Goal: Information Seeking & Learning: Learn about a topic

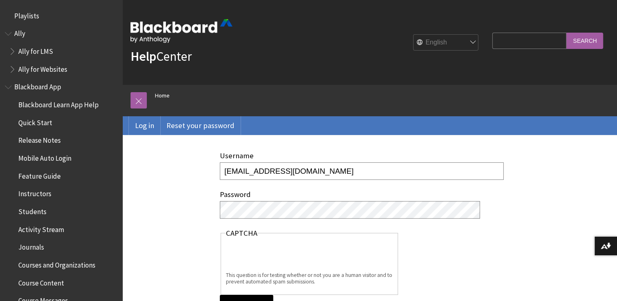
type input "[EMAIL_ADDRESS][DOMAIN_NAME]"
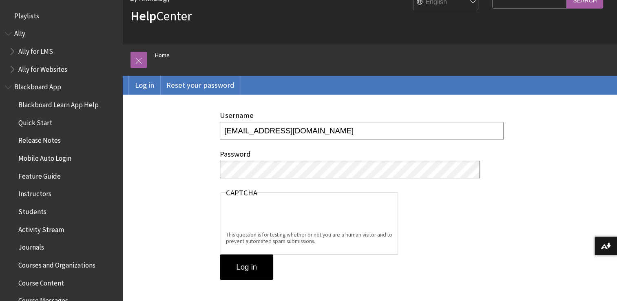
scroll to position [82, 0]
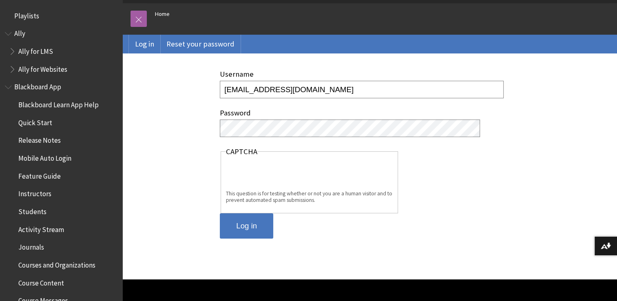
click at [245, 237] on input "Log in" at bounding box center [246, 225] width 53 height 25
